Goal: Task Accomplishment & Management: Complete application form

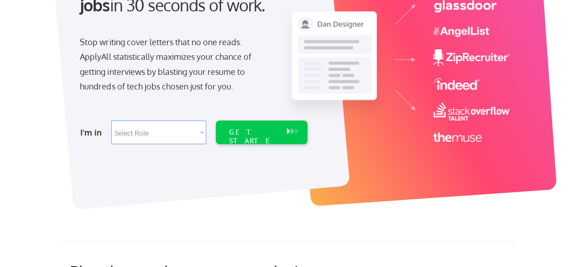
scroll to position [142, 0]
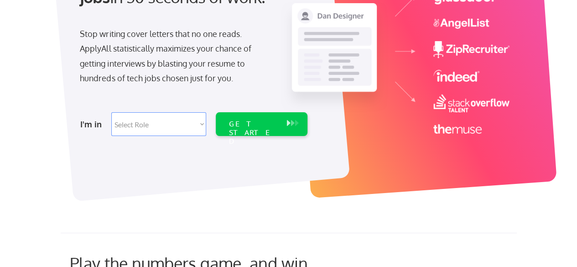
click at [184, 120] on select "Select Role Software Engineering Product Management Customer Success Sales UI/U…" at bounding box center [158, 124] width 95 height 24
select select ""product""
click at [111, 112] on select "Select Role Software Engineering Product Management Customer Success Sales UI/U…" at bounding box center [158, 124] width 95 height 24
select select ""product""
click at [252, 124] on div "GET STARTED" at bounding box center [252, 132] width 49 height 26
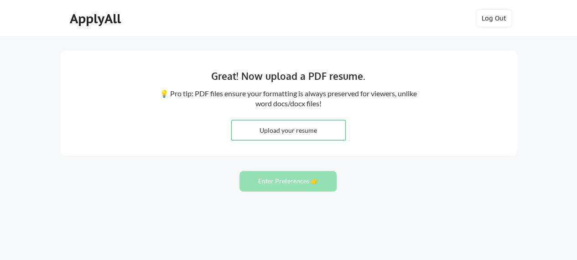
click at [467, 98] on div "Great! Now upload a PDF resume. 💡 Pro tip: PDF files ensure your formatting is …" at bounding box center [289, 103] width 456 height 105
click at [288, 134] on input "file" at bounding box center [289, 130] width 114 height 20
type input "C:\fakepath\Nelia Hunter Resume_2025.pdf"
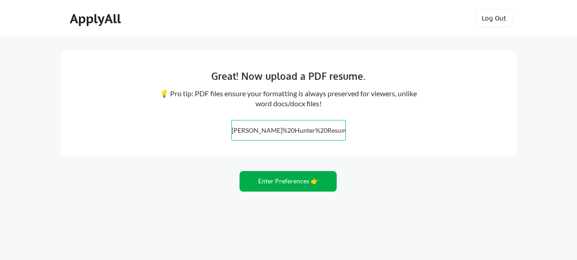
click at [276, 183] on button "Enter Preferences 👉" at bounding box center [287, 181] width 97 height 21
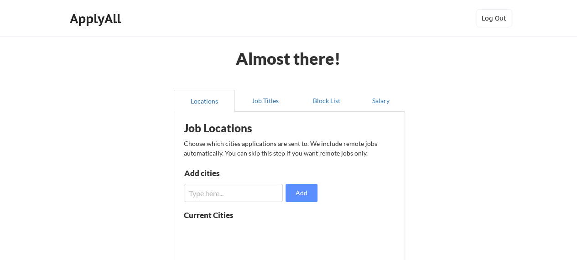
drag, startPoint x: 576, startPoint y: 52, endPoint x: 564, endPoint y: 76, distance: 26.7
click at [564, 76] on div "Almost there! Locations Job Titles Block List Salary Job Locations Choose which…" at bounding box center [288, 223] width 577 height 447
click at [528, 83] on div "Almost there! Locations Job Titles Block List Salary Job Locations Choose which…" at bounding box center [288, 223] width 577 height 447
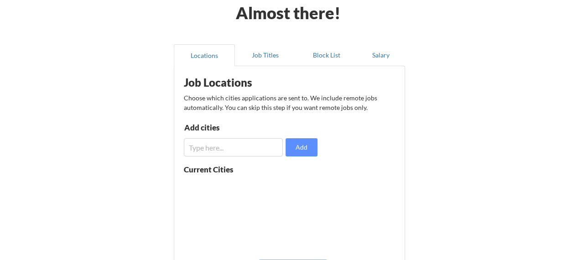
scroll to position [87, 0]
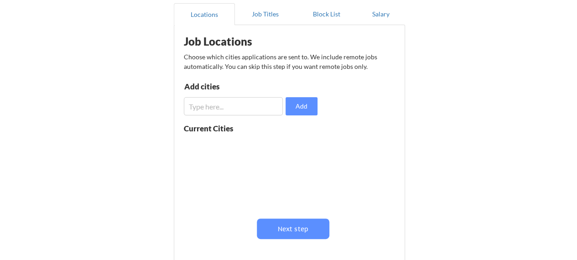
click at [254, 101] on input "input" at bounding box center [233, 106] width 99 height 18
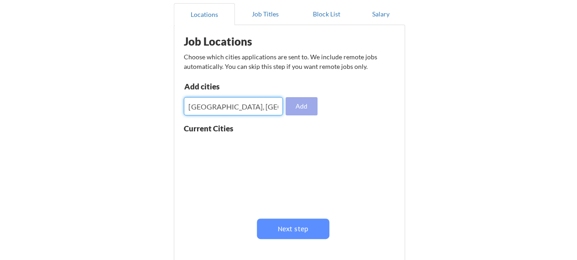
type input "[GEOGRAPHIC_DATA], [GEOGRAPHIC_DATA]"
click at [306, 102] on button "Add" at bounding box center [301, 106] width 32 height 18
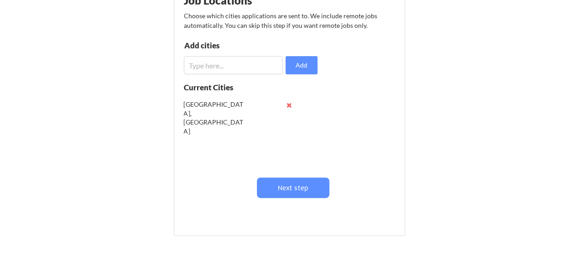
scroll to position [130, 0]
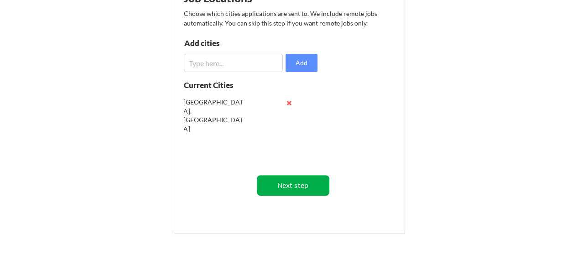
click at [290, 187] on button "Next step" at bounding box center [293, 185] width 72 height 21
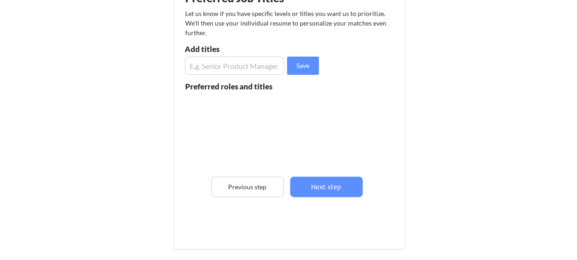
click at [233, 69] on input "input" at bounding box center [235, 66] width 100 height 18
drag, startPoint x: 258, startPoint y: 66, endPoint x: 145, endPoint y: 65, distance: 113.1
click at [145, 65] on div "Almost there! Locations Job Titles Block List Salary Preferred Job Titles Let u…" at bounding box center [288, 101] width 577 height 463
click at [191, 64] on input "input" at bounding box center [235, 66] width 100 height 18
drag, startPoint x: 191, startPoint y: 64, endPoint x: 249, endPoint y: 62, distance: 58.8
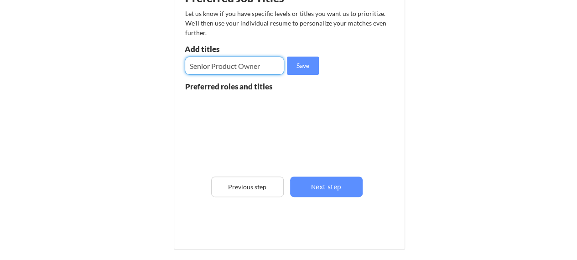
click at [249, 62] on input "input" at bounding box center [235, 66] width 100 height 18
click at [218, 67] on input "input" at bounding box center [235, 66] width 100 height 18
drag, startPoint x: 189, startPoint y: 66, endPoint x: 285, endPoint y: 65, distance: 96.7
click at [285, 65] on div "Save" at bounding box center [253, 66] width 137 height 18
type input "Senior Product Owner"
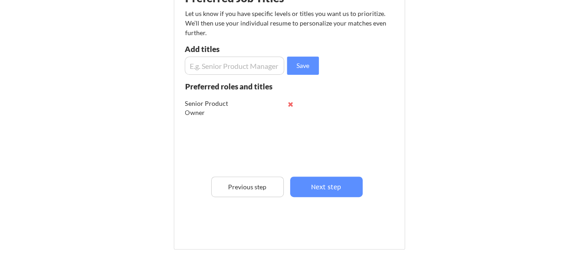
click at [245, 65] on input "input" at bounding box center [235, 66] width 100 height 18
paste input "Senior Product Owner"
drag, startPoint x: 238, startPoint y: 64, endPoint x: 296, endPoint y: 67, distance: 58.0
click at [296, 67] on div "Save" at bounding box center [253, 66] width 137 height 18
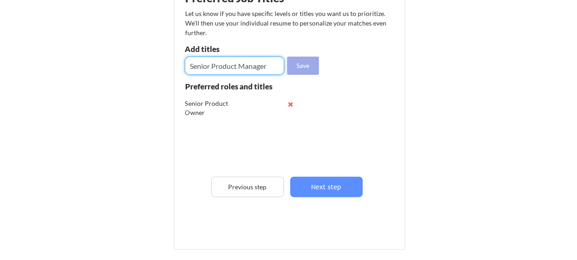
type input "Senior Product Manager"
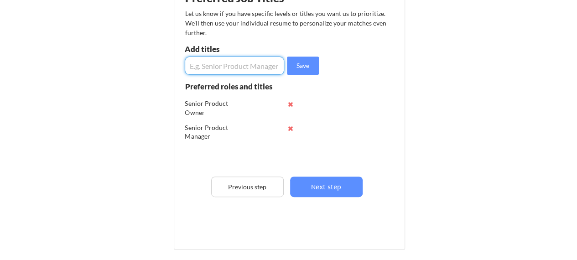
click at [254, 66] on input "input" at bounding box center [235, 66] width 100 height 18
type input "Senior Data Analyst"
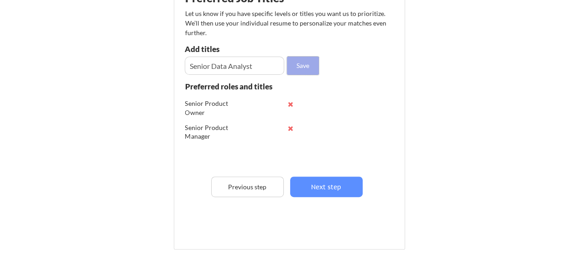
click at [295, 64] on button "Save" at bounding box center [303, 66] width 32 height 18
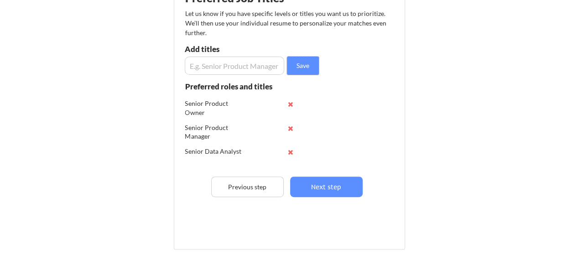
click at [245, 62] on input "input" at bounding box center [235, 66] width 100 height 18
type input "D"
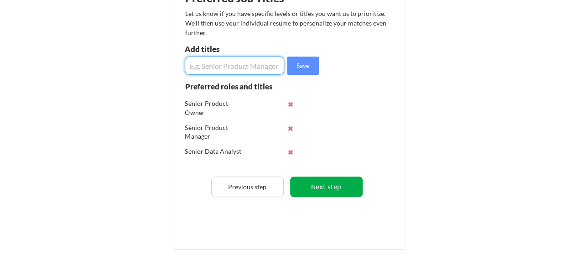
click at [342, 182] on button "Next step" at bounding box center [326, 186] width 72 height 21
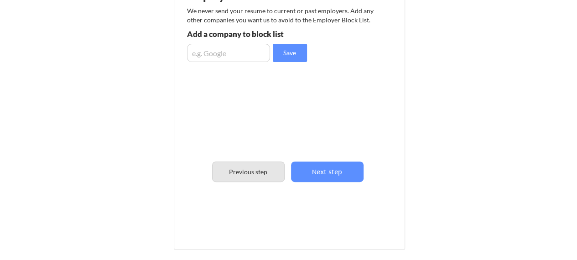
click at [249, 168] on button "Previous step" at bounding box center [248, 171] width 72 height 21
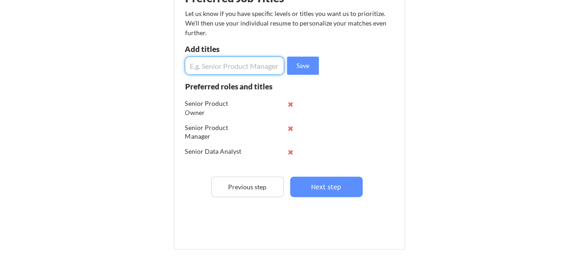
click at [233, 59] on input "input" at bounding box center [235, 66] width 100 height 18
type input "Scrum Master"
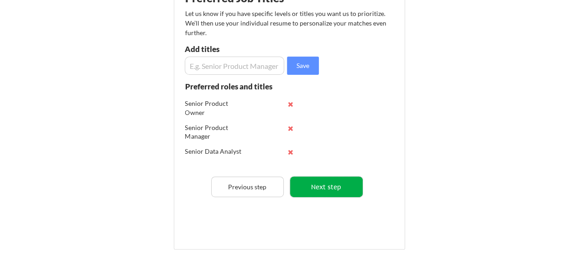
click at [317, 186] on button "Next step" at bounding box center [326, 186] width 72 height 21
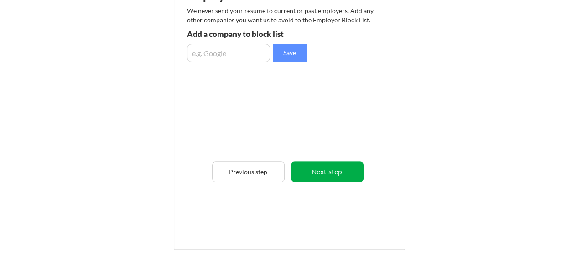
click at [327, 174] on button "Next step" at bounding box center [327, 171] width 72 height 21
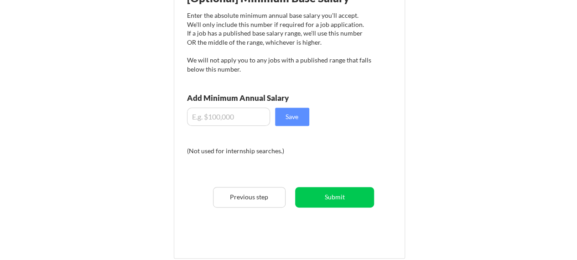
click at [255, 115] on input "input" at bounding box center [228, 117] width 83 height 18
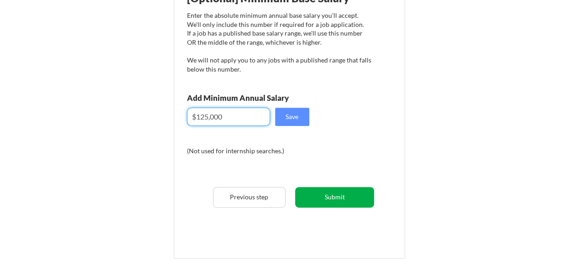
type input "$125,000"
click at [342, 195] on button "Submit" at bounding box center [334, 197] width 79 height 21
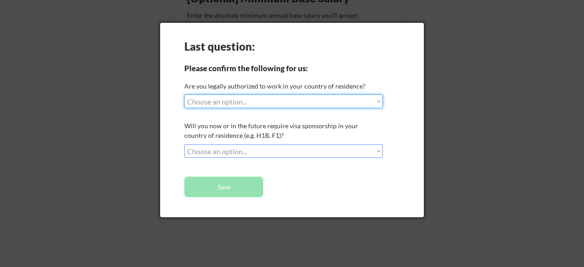
click at [326, 99] on select "Choose an option... Yes, I am a [DEMOGRAPHIC_DATA] Citizen Yes, I am a [DEMOGRA…" at bounding box center [283, 101] width 198 height 14
select select ""yes__i_am_a_[DEMOGRAPHIC_DATA]""
click at [184, 94] on select "Choose an option... Yes, I am a [DEMOGRAPHIC_DATA] Citizen Yes, I am a [DEMOGRA…" at bounding box center [283, 101] width 198 height 14
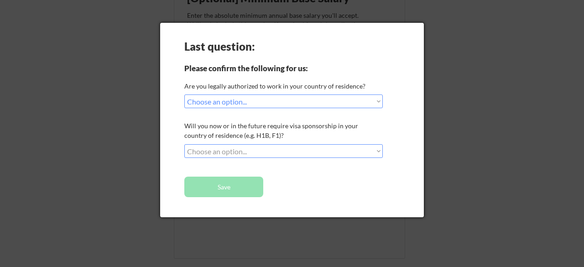
click at [244, 151] on select "Choose an option... No, I will not need sponsorship Yes, I will need sponsorship" at bounding box center [283, 151] width 198 height 14
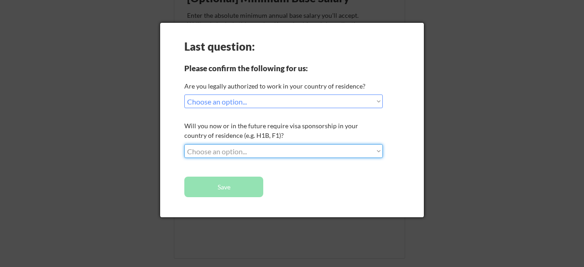
select select ""no__i_will_not_need_sponsorship""
click at [184, 144] on select "Choose an option... No, I will not need sponsorship Yes, I will need sponsorship" at bounding box center [283, 151] width 198 height 14
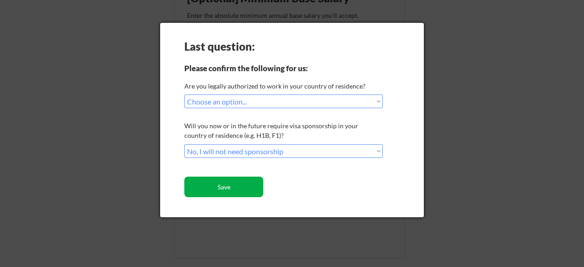
click at [227, 182] on button "Save" at bounding box center [223, 186] width 79 height 21
